Goal: Complete application form

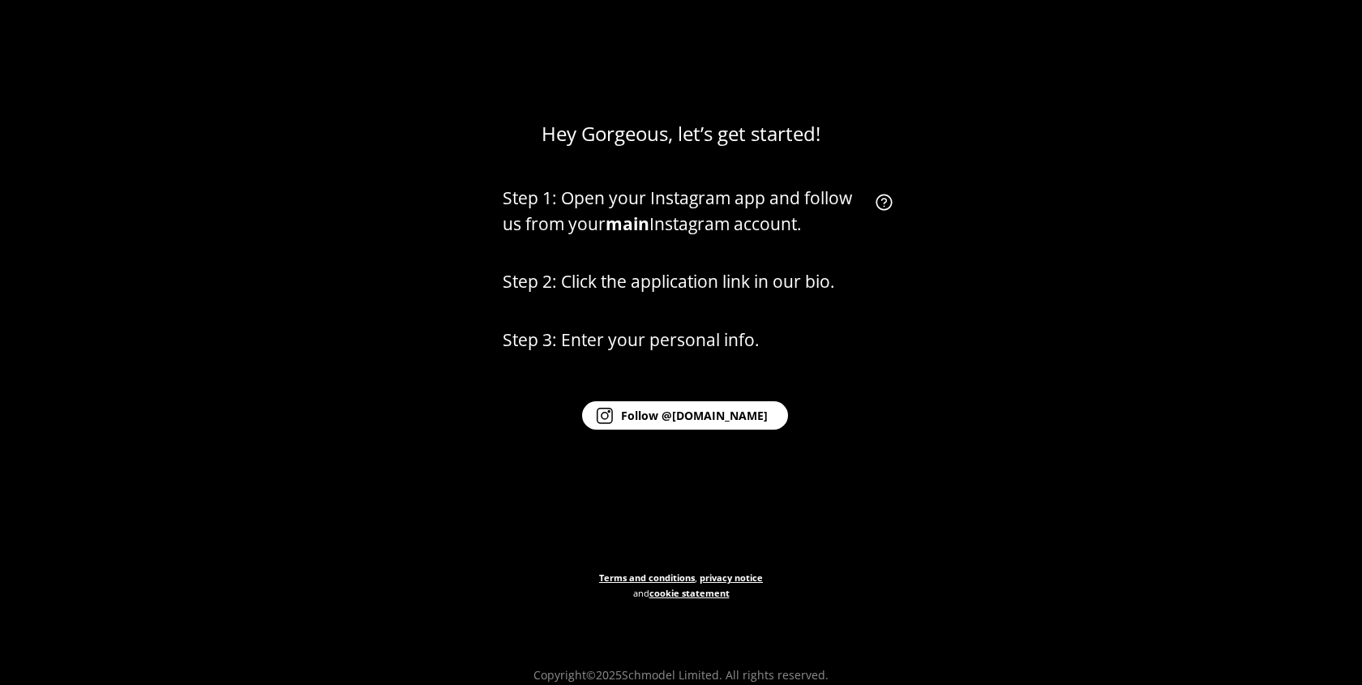
scroll to position [96, 0]
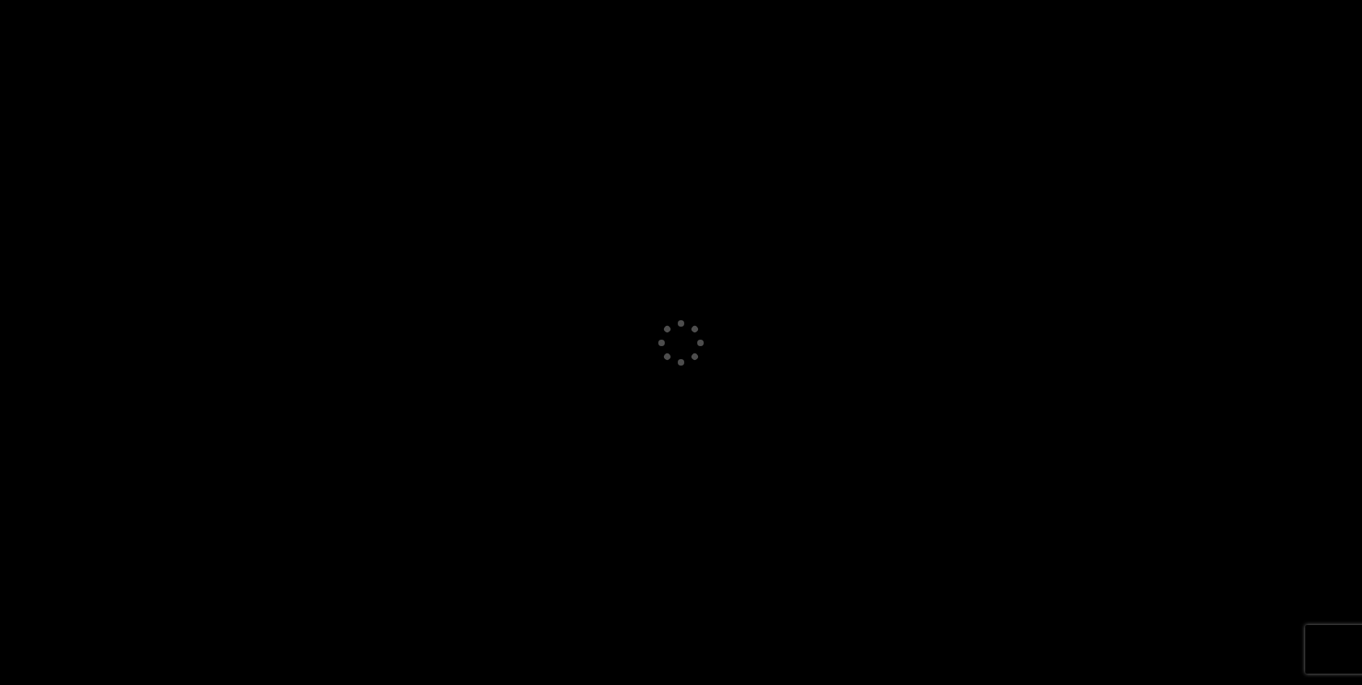
select select "GB"
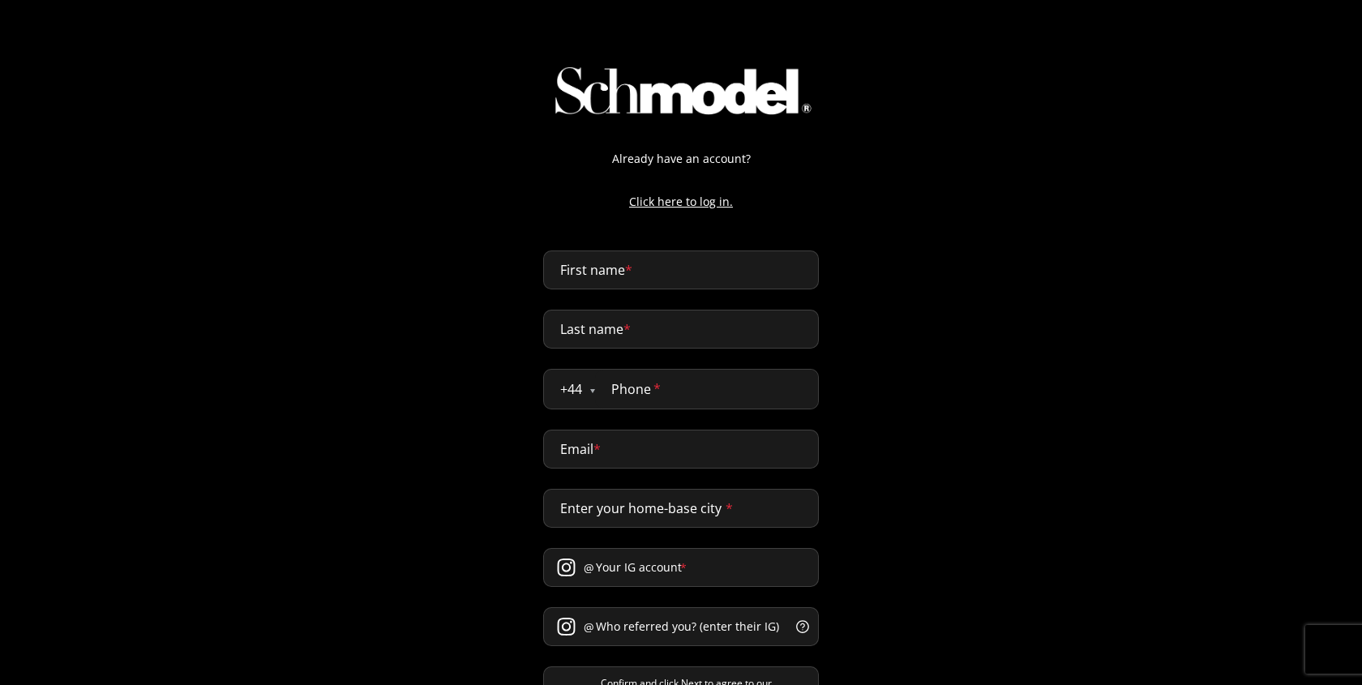
click at [708, 202] on p "Click here to log in." at bounding box center [681, 201] width 308 height 17
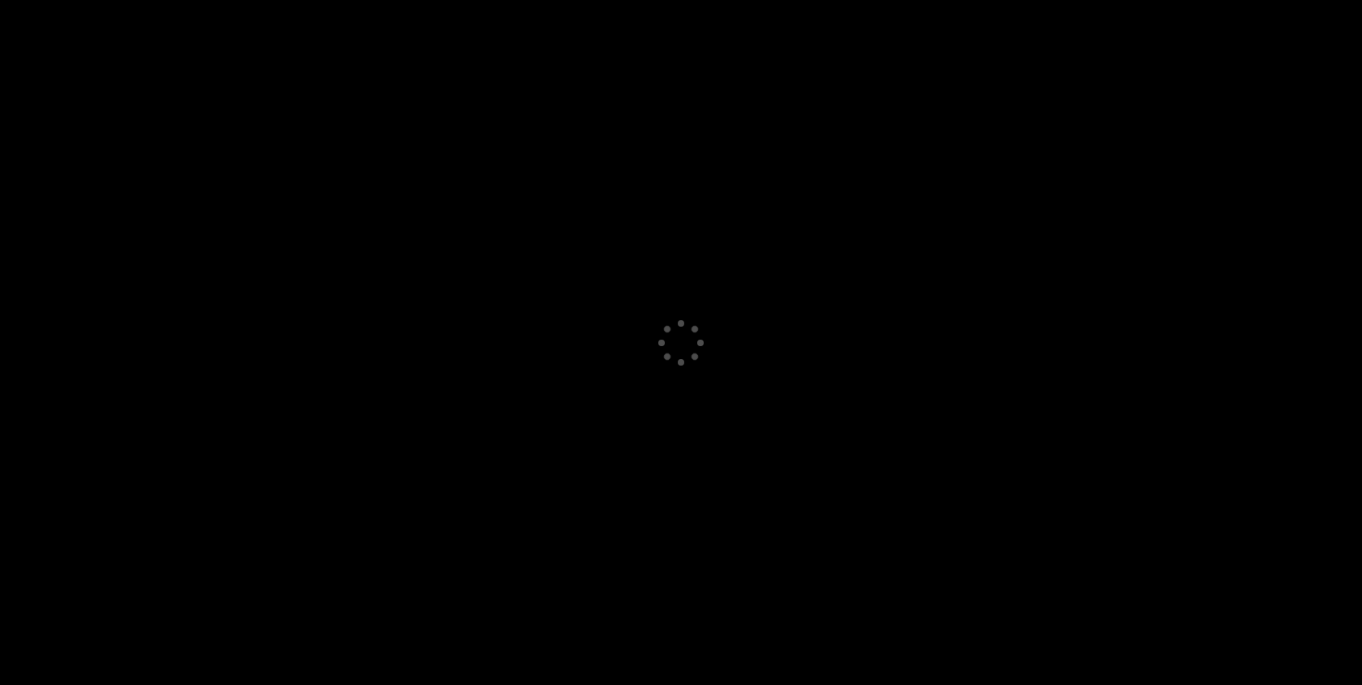
select select "GB"
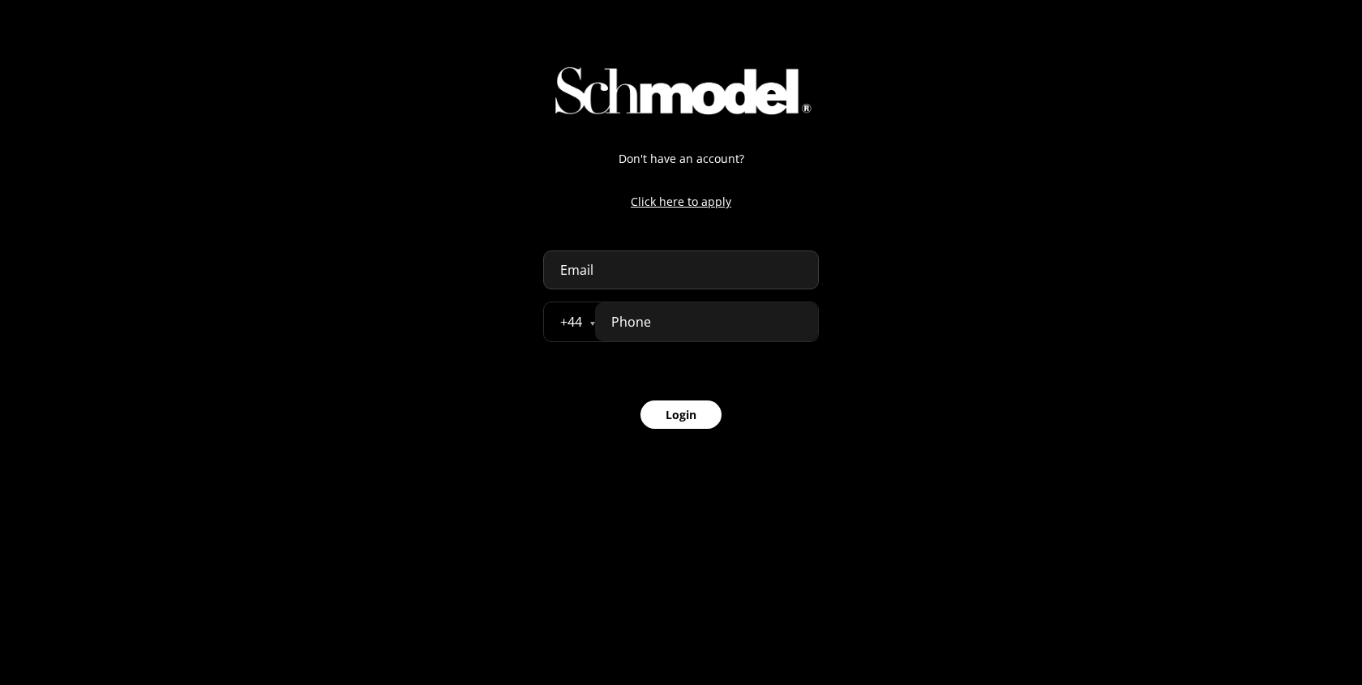
click at [697, 203] on p "Click here to apply" at bounding box center [681, 201] width 276 height 17
